Goal: Information Seeking & Learning: Learn about a topic

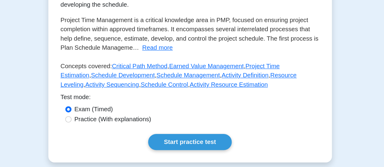
scroll to position [130, 0]
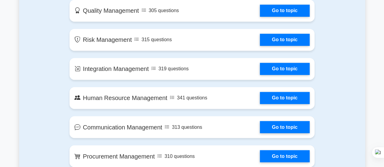
scroll to position [464, 0]
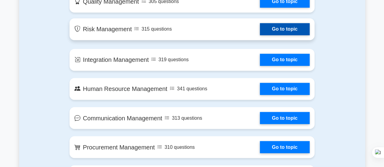
click at [260, 30] on link "Go to topic" at bounding box center [285, 29] width 50 height 12
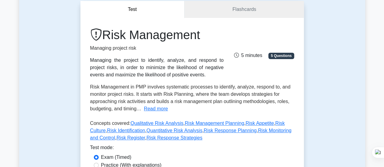
scroll to position [61, 0]
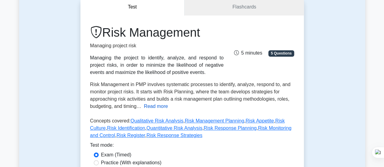
click at [154, 107] on button "Read more" at bounding box center [156, 106] width 24 height 7
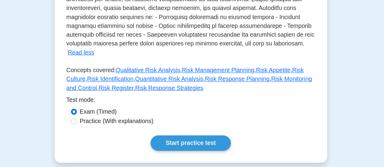
scroll to position [221, 0]
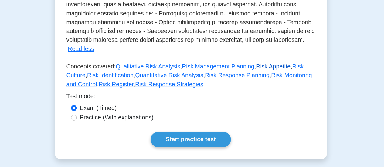
click at [246, 82] on link "Risk Appetite" at bounding box center [260, 84] width 28 height 5
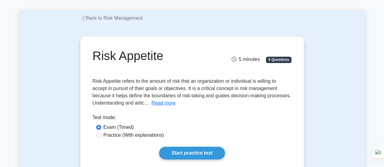
scroll to position [36, 0]
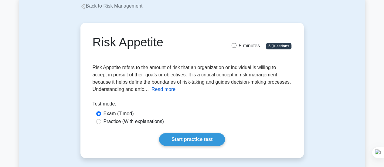
click at [166, 92] on button "Read more" at bounding box center [163, 89] width 24 height 7
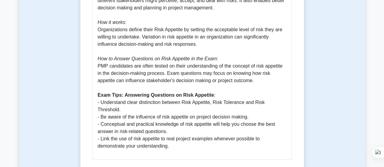
scroll to position [255, 0]
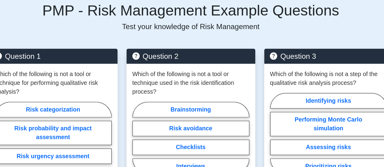
scroll to position [270, 0]
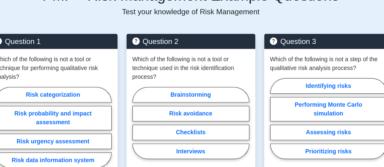
click at [121, 96] on div "Which of the following is not a tool or technique for performing qualitative ri…" at bounding box center [79, 123] width 106 height 106
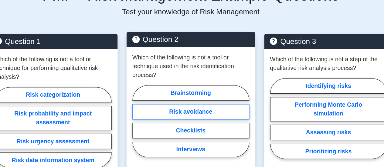
click at [190, 123] on label "Risk avoidance" at bounding box center [192, 121] width 96 height 13
click at [148, 129] on input "Risk avoidance" at bounding box center [146, 131] width 4 height 4
radio input "true"
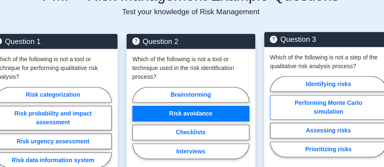
click at [303, 122] on label "Performing Monte Carlo simulation" at bounding box center [305, 118] width 96 height 20
click at [261, 126] on input "Performing Monte Carlo simulation" at bounding box center [259, 128] width 4 height 4
radio input "true"
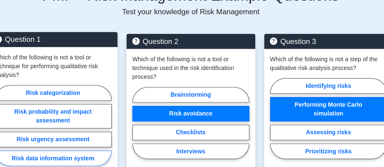
click at [98, 159] on label "Risk data information system" at bounding box center [79, 160] width 96 height 13
click at [35, 137] on input "Risk data information system" at bounding box center [33, 135] width 4 height 4
radio input "true"
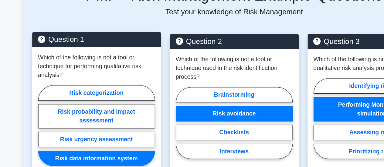
click at [31, 133] on input "Risk categorization" at bounding box center [33, 135] width 4 height 4
radio input "true"
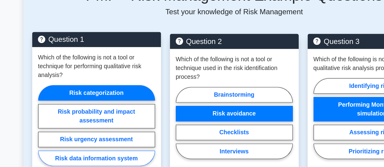
click at [31, 133] on input "Risk probability and impact assessment" at bounding box center [33, 135] width 4 height 4
radio input "true"
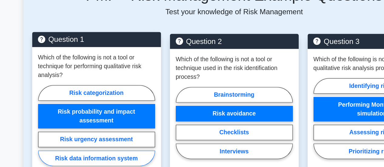
click at [31, 133] on input "Risk urgency assessment" at bounding box center [33, 135] width 4 height 4
radio input "true"
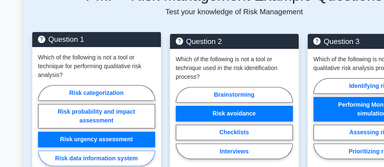
click at [31, 133] on input "Risk data information system" at bounding box center [33, 135] width 4 height 4
radio input "true"
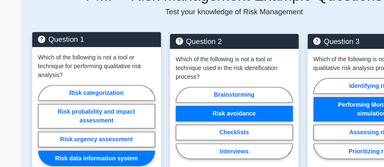
radio input "false"
click at [31, 133] on input "Risk categorization" at bounding box center [33, 135] width 4 height 4
radio input "true"
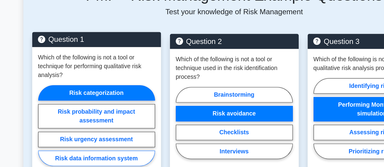
click at [31, 133] on input "Risk probability and impact assessment" at bounding box center [33, 135] width 4 height 4
radio input "true"
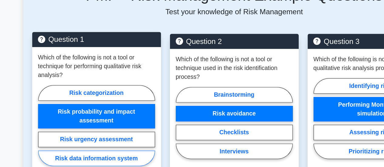
click at [31, 133] on input "Risk urgency assessment" at bounding box center [33, 135] width 4 height 4
radio input "true"
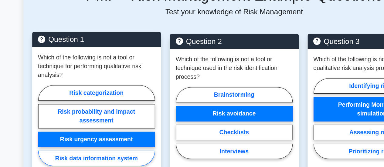
click at [31, 133] on input "Risk data information system" at bounding box center [33, 135] width 4 height 4
radio input "true"
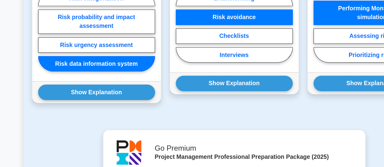
scroll to position [377, 0]
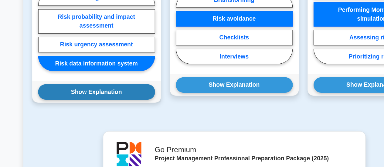
click at [85, 82] on button "Show Explanation" at bounding box center [79, 75] width 96 height 13
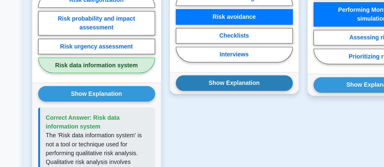
click at [204, 70] on button "Show Explanation" at bounding box center [192, 68] width 96 height 13
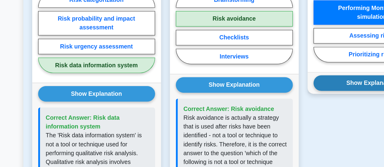
drag, startPoint x: 281, startPoint y: 77, endPoint x: 286, endPoint y: 69, distance: 9.5
click at [286, 69] on div "Question 3 Which of the following is not a step of the qualitative risk analysi…" at bounding box center [305, 102] width 113 height 304
click at [286, 69] on button "Show Explanation" at bounding box center [305, 68] width 96 height 13
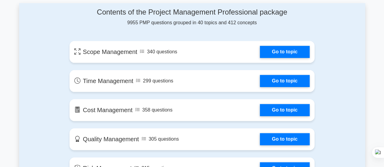
scroll to position [323, 0]
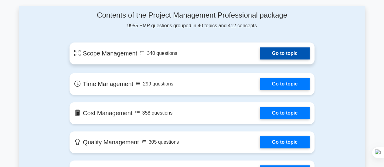
click at [292, 53] on link "Go to topic" at bounding box center [285, 53] width 50 height 12
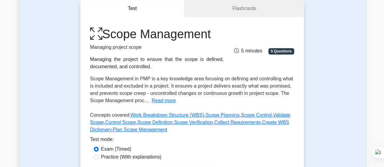
scroll to position [73, 0]
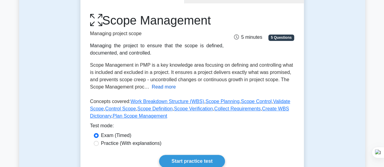
click at [164, 88] on button "Read more" at bounding box center [164, 86] width 24 height 7
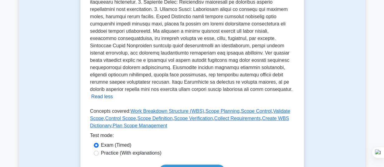
scroll to position [206, 0]
